Goal: Contribute content

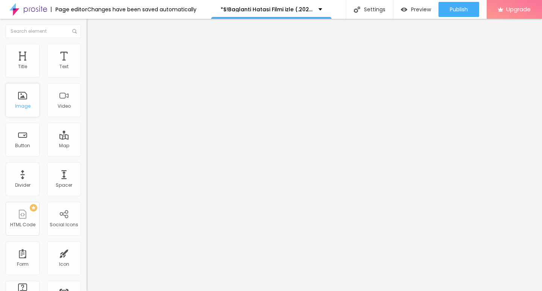
click at [24, 96] on div "Image" at bounding box center [23, 100] width 34 height 34
click at [87, 65] on span "Add image" at bounding box center [102, 61] width 31 height 6
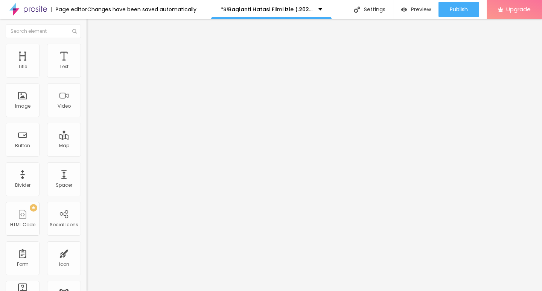
click at [87, 76] on input "text" at bounding box center [132, 73] width 90 height 8
click at [87, 154] on input "https://" at bounding box center [132, 151] width 90 height 8
type input "[URL][DOMAIN_NAME]"
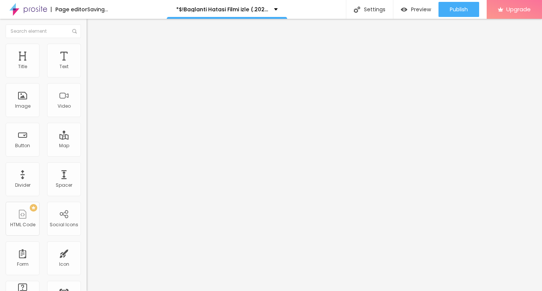
drag, startPoint x: 74, startPoint y: 217, endPoint x: 77, endPoint y: 213, distance: 5.1
click at [87, 172] on div "Open in new tab" at bounding box center [130, 168] width 87 height 8
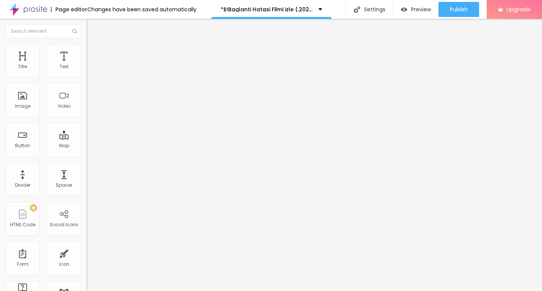
click at [92, 28] on div "Edit Image" at bounding box center [112, 27] width 40 height 6
click at [87, 71] on span "Heading 2" at bounding box center [104, 66] width 34 height 9
click at [87, 71] on input "Click me" at bounding box center [132, 67] width 90 height 8
paste input "Filmi Buradan İzleyin ▶▶ Baglanti Hatasi 2025 İzle - Filmi Full [HD]"
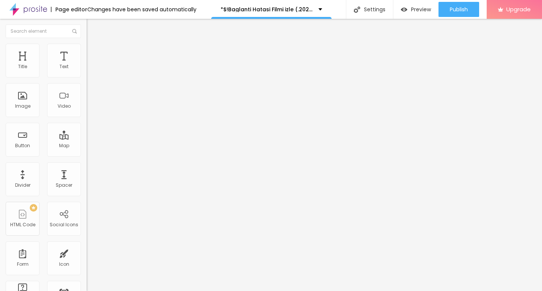
scroll to position [0, 79]
type input "Filmi Buradan İzleyin ▶▶ Baglanti Hatasi 2025 İzle - Filmi Full [HD]"
click at [87, 152] on input "https://" at bounding box center [132, 152] width 90 height 8
type input "[URL][DOMAIN_NAME]"
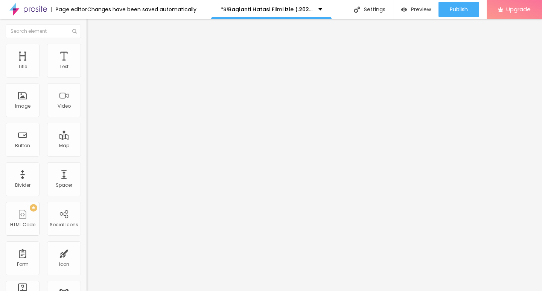
click at [87, 91] on div at bounding box center [130, 88] width 87 height 6
click at [92, 27] on div "Edit Button" at bounding box center [112, 27] width 40 height 6
click at [87, 71] on input "Click me" at bounding box center [132, 67] width 90 height 8
paste input "Filmi Buradan İzleyin ▶▶ Baglanti Hatasi 2025 İzle - Filmi Full [HD]"
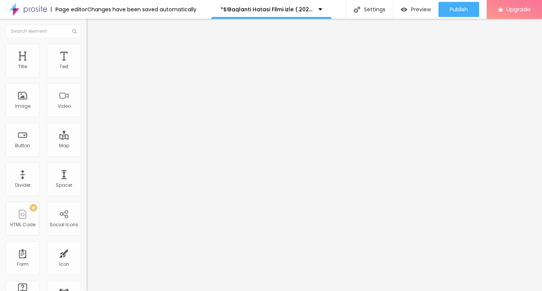
type input "Filmi Buradan İzleyin ▶▶ Baglanti Hatasi 2025 İzle - Filmi Full [HD]"
click at [87, 155] on input "https://" at bounding box center [132, 152] width 90 height 8
type input "[URL][DOMAIN_NAME]"
click at [87, 90] on img at bounding box center [89, 87] width 5 height 5
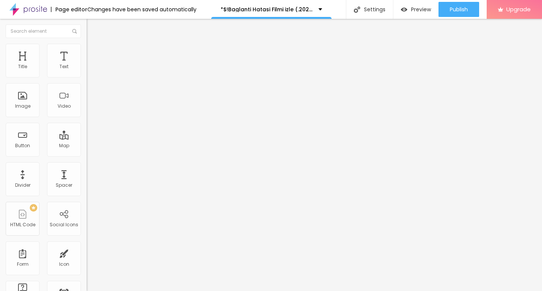
click at [87, 213] on div "Edit Button Content Style Advanced Text Filmi Buradan İzleyin ▶▶ Baglanti Hatas…" at bounding box center [130, 155] width 87 height 272
click at [92, 28] on div "Edit Button" at bounding box center [112, 27] width 40 height 6
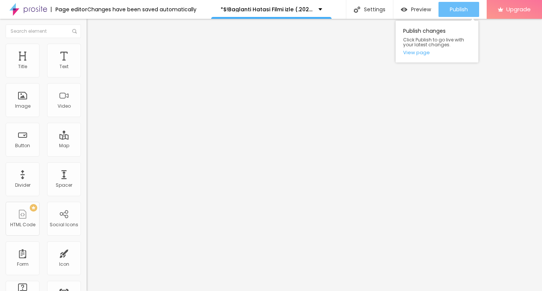
click at [454, 11] on span "Publish" at bounding box center [459, 9] width 18 height 6
click at [417, 51] on link "View page" at bounding box center [437, 52] width 68 height 5
